Goal: Browse casually

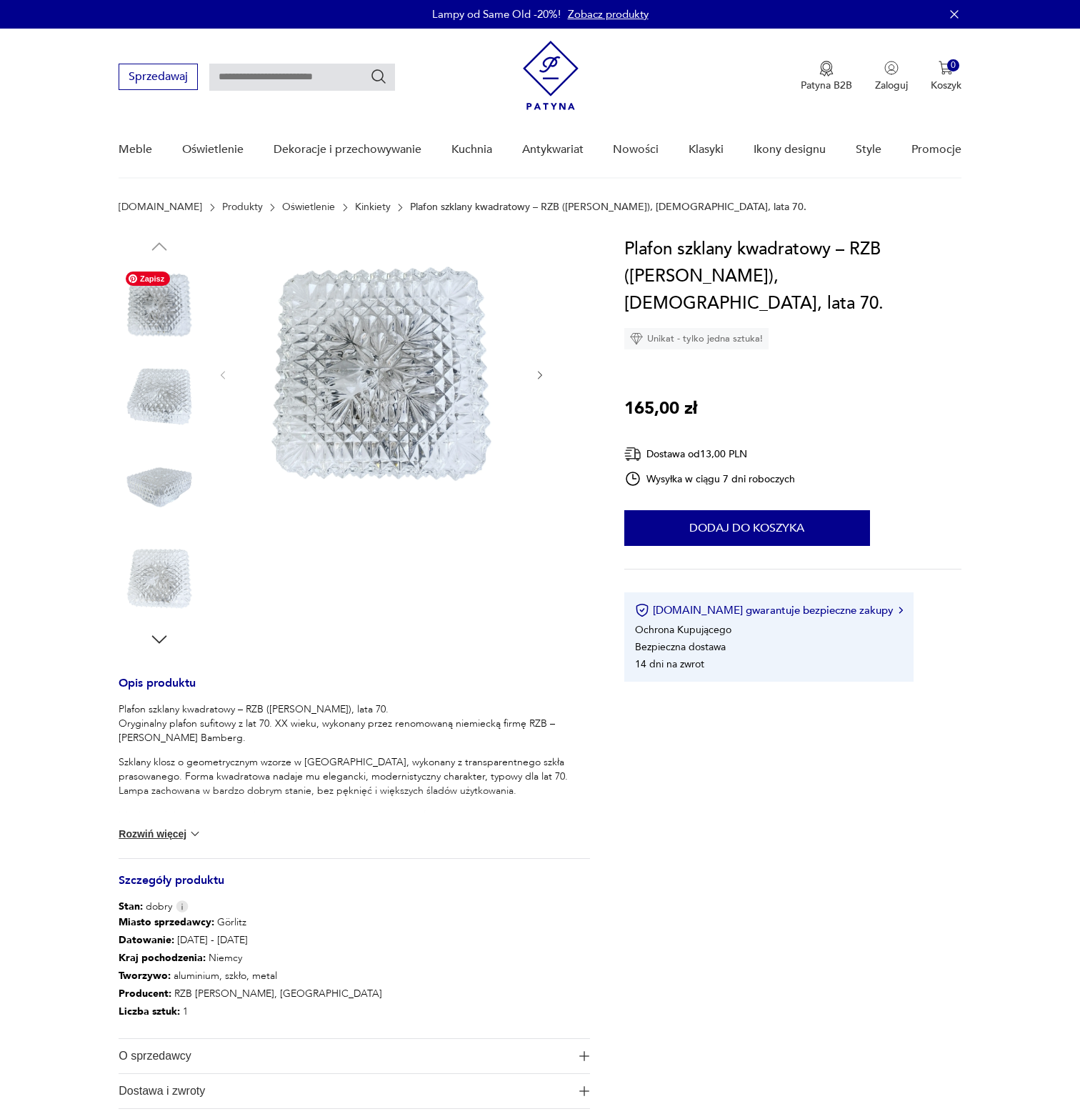
click at [154, 308] on img at bounding box center [159, 304] width 81 height 81
click at [161, 392] on img at bounding box center [159, 396] width 81 height 81
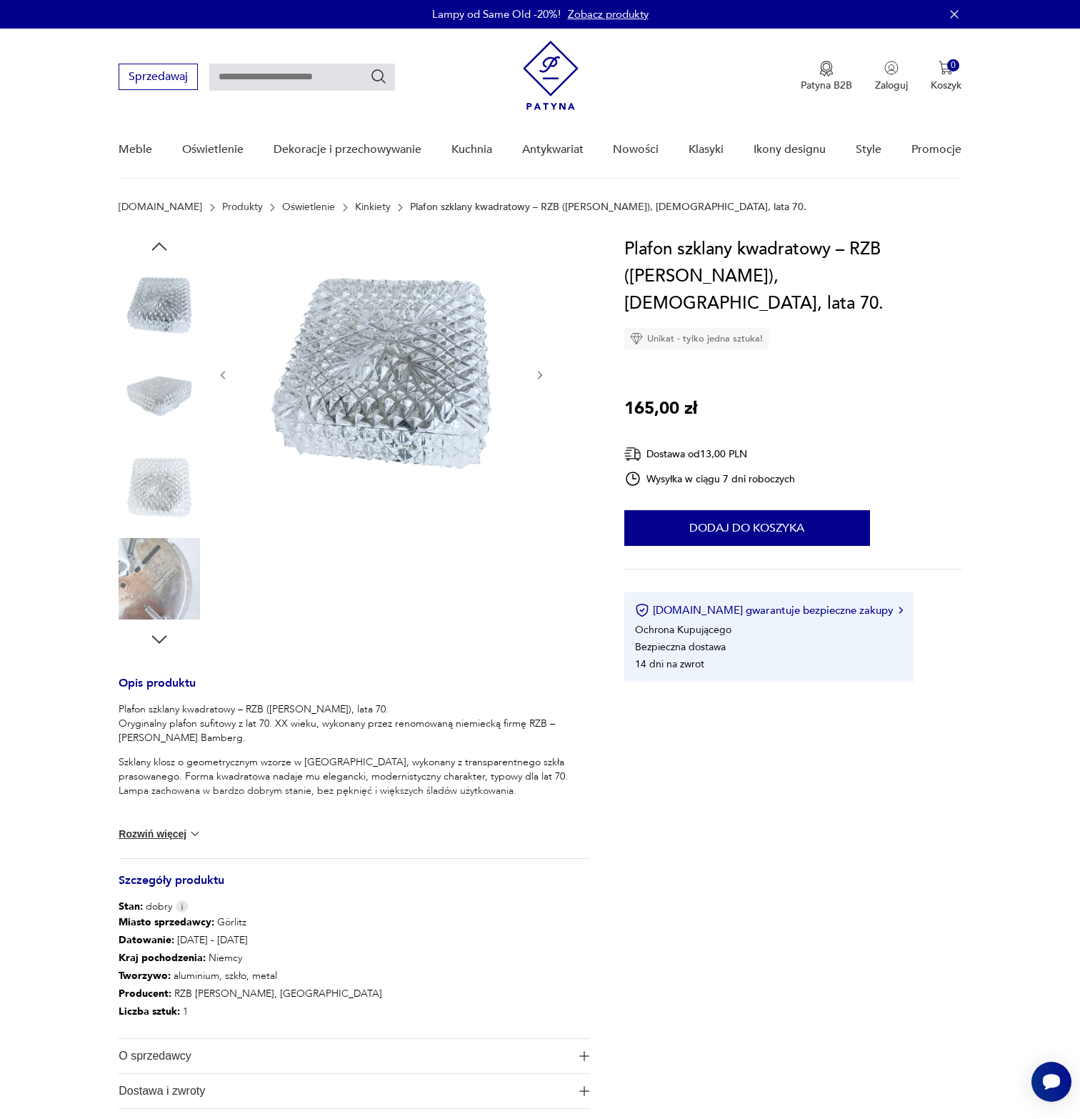
click at [167, 401] on img at bounding box center [159, 396] width 81 height 81
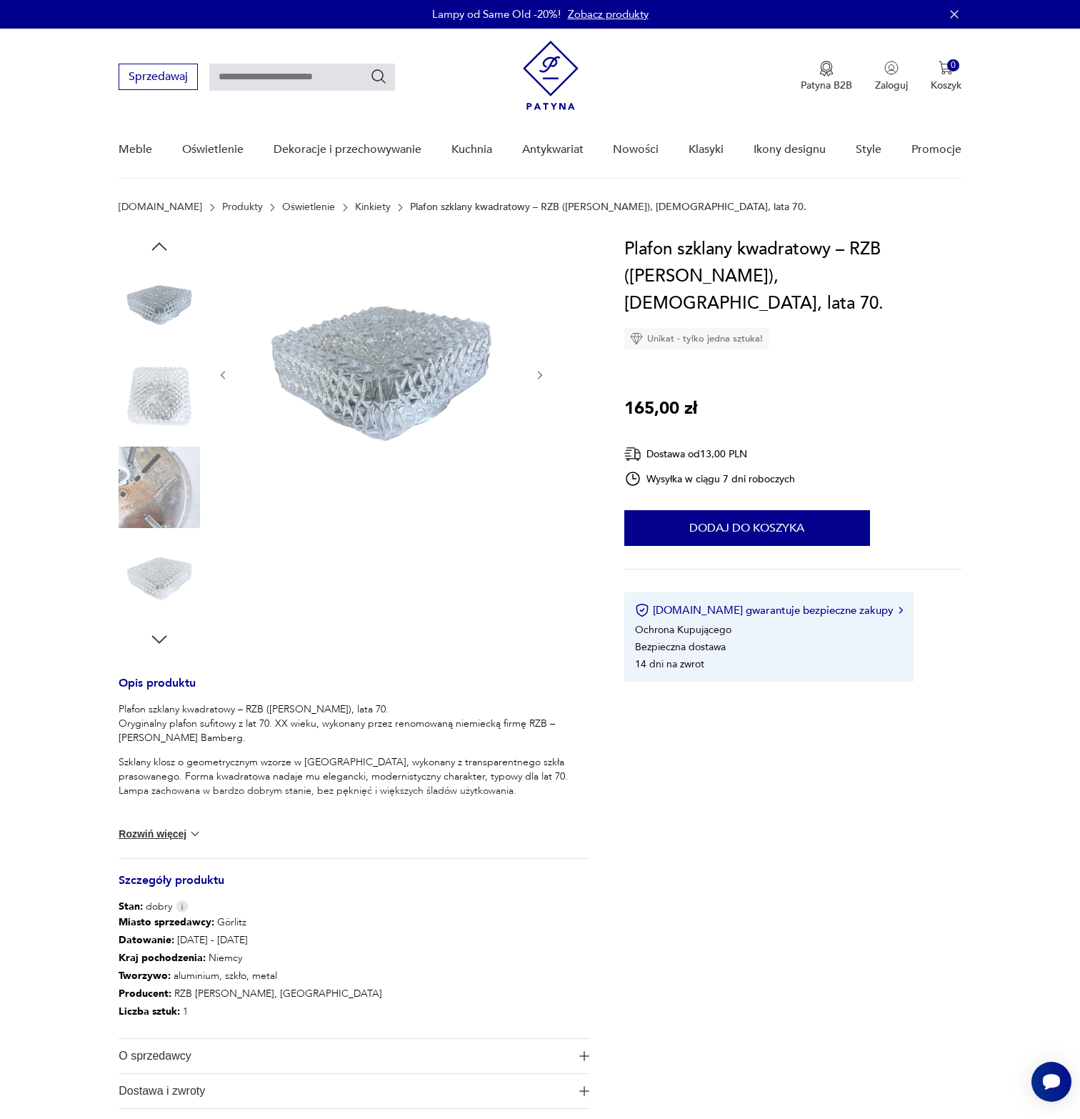
click at [174, 574] on img at bounding box center [159, 578] width 81 height 81
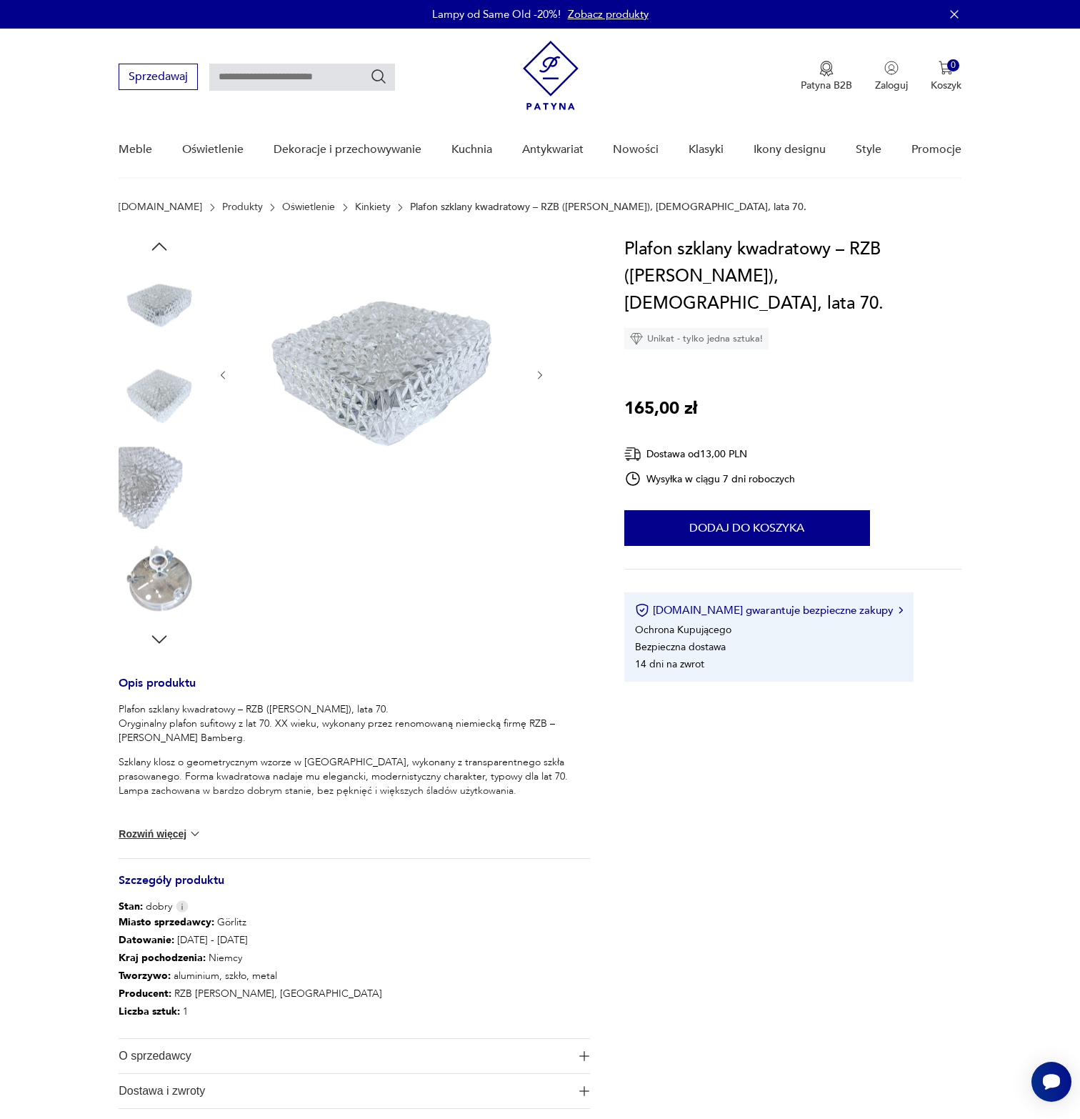
click at [172, 398] on img at bounding box center [159, 396] width 81 height 81
